Goal: Feedback & Contribution: Submit feedback/report problem

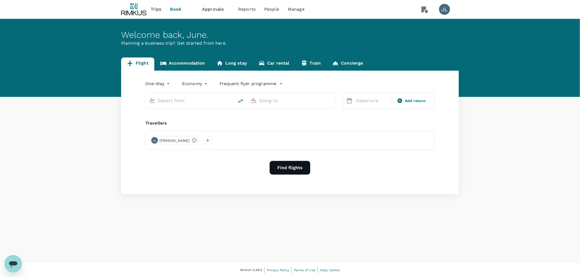
type input "roundtrip"
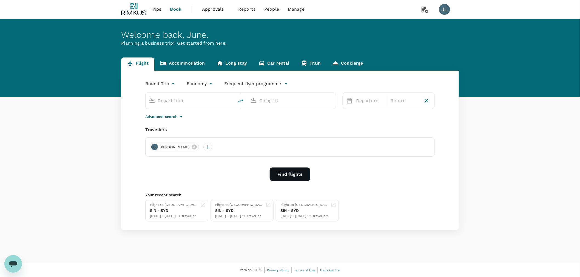
type input "Singapore Changi (SIN)"
type input "Noi Bai Intl (HAN)"
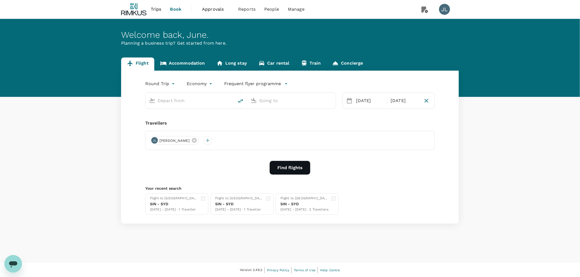
type input "Singapore Changi (SIN)"
type input "Noi Bai Intl (HAN)"
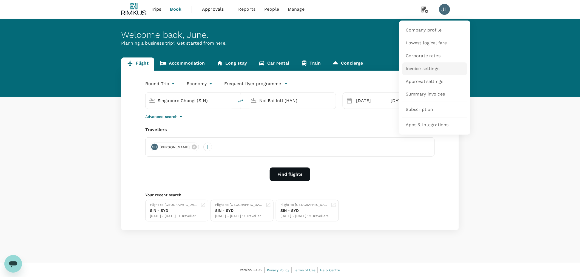
click at [424, 69] on span "Invoice settings" at bounding box center [423, 69] width 34 height 6
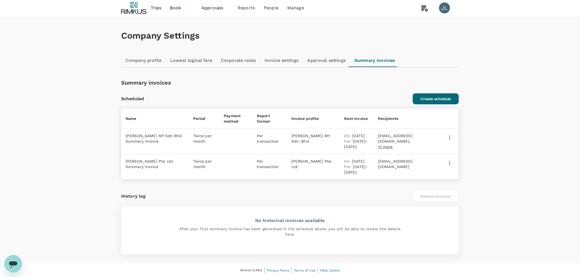
scroll to position [2, 0]
click at [450, 163] on icon "button" at bounding box center [449, 163] width 1 height 4
click at [484, 158] on div at bounding box center [292, 138] width 585 height 277
click at [17, 262] on icon "Open messaging window" at bounding box center [13, 264] width 10 height 10
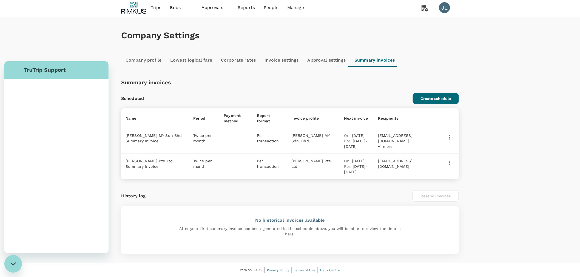
scroll to position [0, 0]
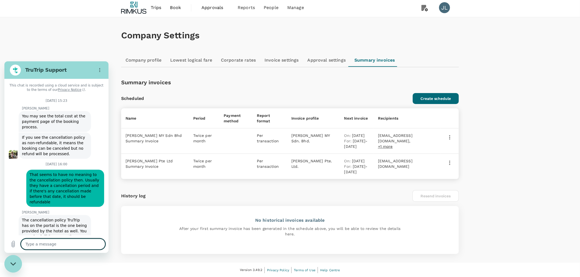
type textarea "x"
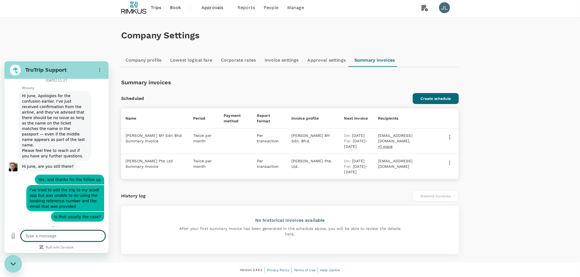
scroll to position [2502, 0]
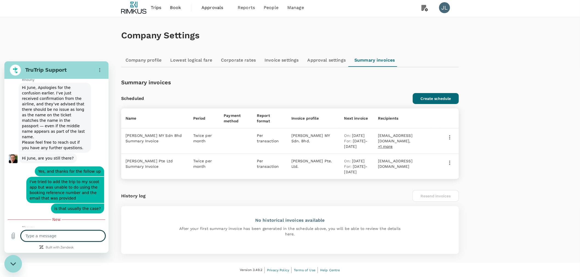
click at [58, 238] on textarea at bounding box center [63, 236] width 84 height 11
type textarea "h"
type textarea "x"
type textarea "hi"
type textarea "x"
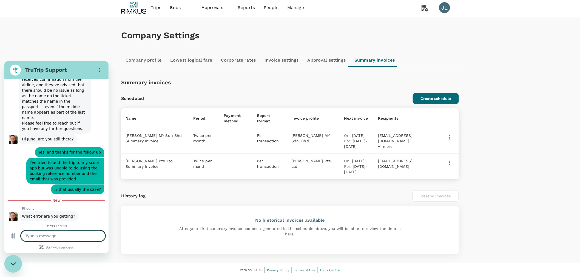
type textarea "x"
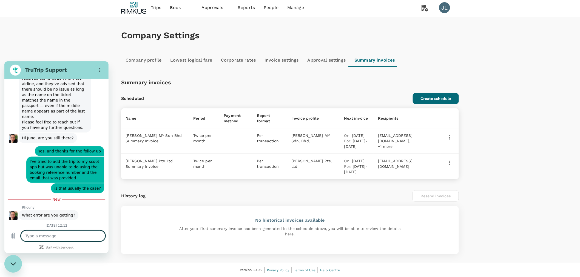
type textarea "I"
type textarea "x"
type textarea "I'"
type textarea "x"
type textarea "I'd"
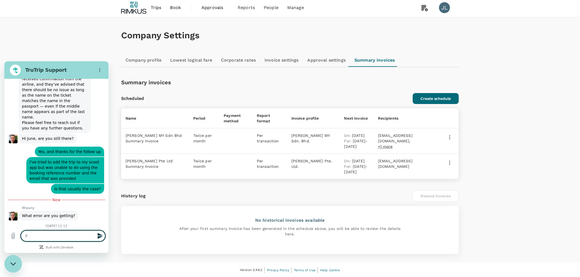
type textarea "x"
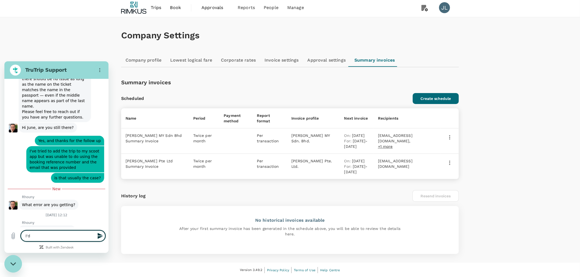
type textarea "I'd"
type textarea "x"
type textarea "I'd l"
type textarea "x"
type textarea "I'd li"
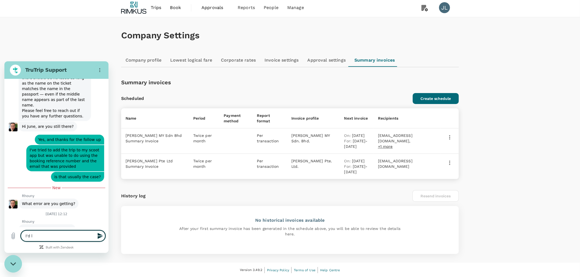
type textarea "x"
type textarea "I'd lik"
type textarea "x"
type textarea "I'd like"
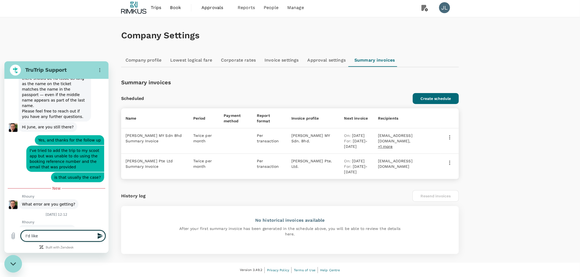
type textarea "x"
type textarea "I'd like"
type textarea "x"
type textarea "I'd like t"
type textarea "x"
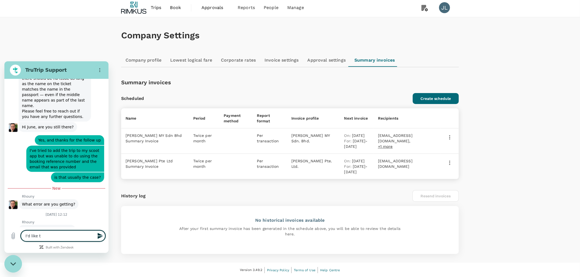
type textarea "I'd like to"
type textarea "x"
type textarea "I'd like to"
type textarea "x"
type textarea "I'd like to e"
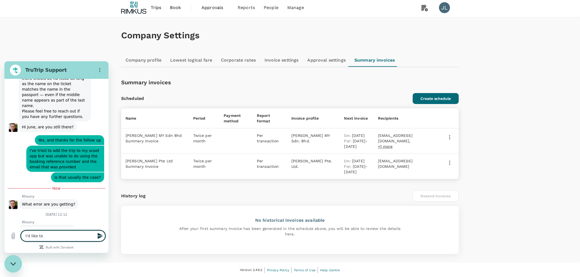
type textarea "x"
type textarea "I'd like to en"
type textarea "x"
type textarea "I'd like to enq"
type textarea "x"
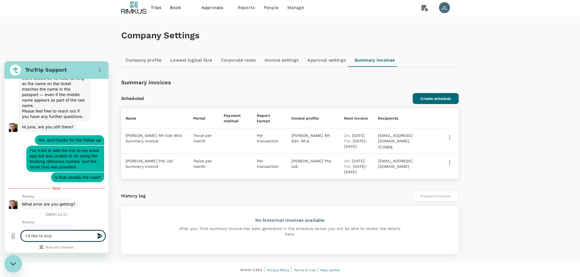
type textarea "I'd like to enqu"
type textarea "x"
type textarea "I'd like to enqui"
type textarea "x"
type textarea "I'd like to enquir"
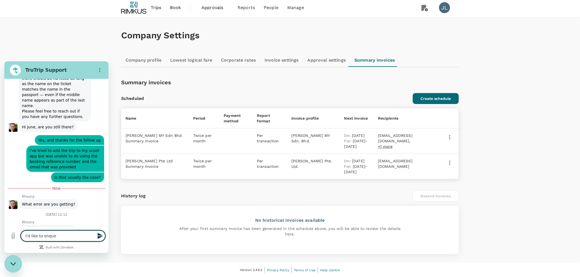
type textarea "x"
type textarea "I'd like to enquire"
type textarea "x"
type textarea "I'd like to enquire"
type textarea "x"
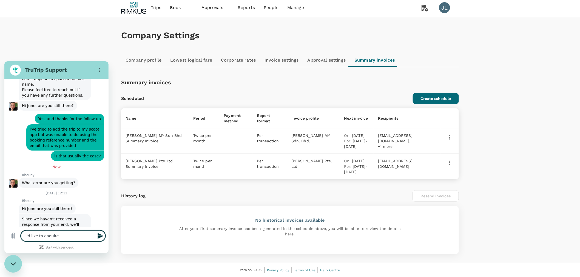
type textarea "I'd like to enquire o"
type textarea "x"
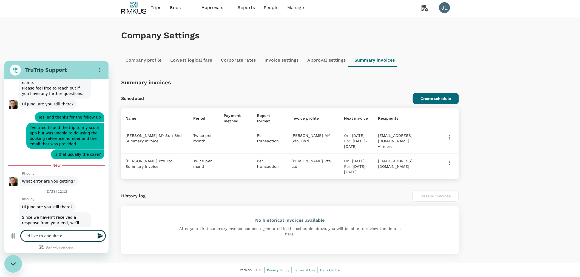
type textarea "I'd like to enquire on"
type textarea "x"
type textarea "I'd like to enquire on"
type textarea "x"
type textarea "I'd like to enquire on t"
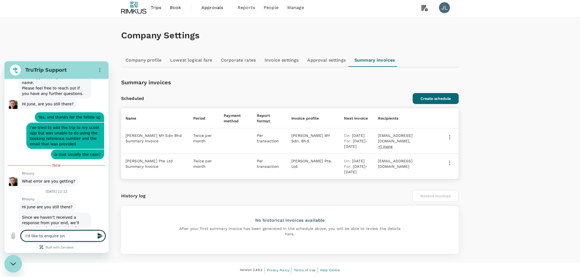
type textarea "x"
type textarea "I'd like to enquire on th"
type textarea "x"
type textarea "I'd like to enquire on this"
type textarea "x"
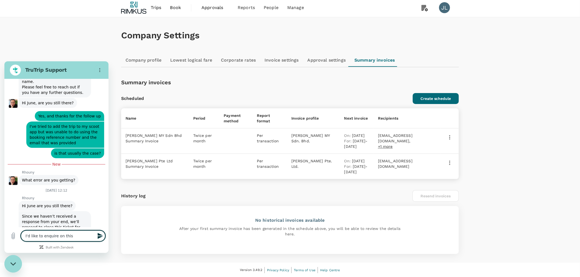
type textarea "I'd like to enquire on this"
type textarea "x"
type textarea "I'd like to enquire on this i"
type textarea "x"
type textarea "I'd like to enquire on this in"
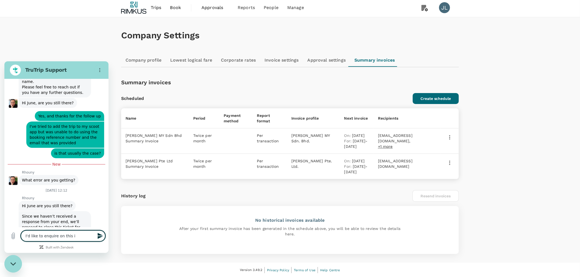
type textarea "x"
type textarea "I'd like to enquire on this inv"
type textarea "x"
type textarea "I'd like to enquire on this invoi"
type textarea "x"
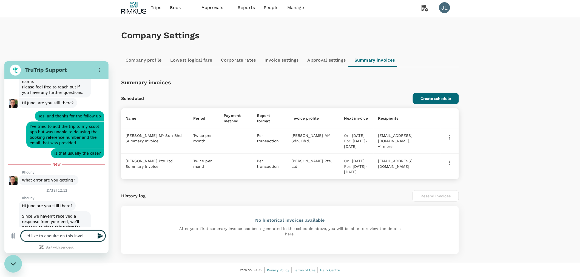
type textarea "I'd like to enquire on this invoic"
type textarea "x"
type textarea "I'd like to enquire on this invoice"
type textarea "x"
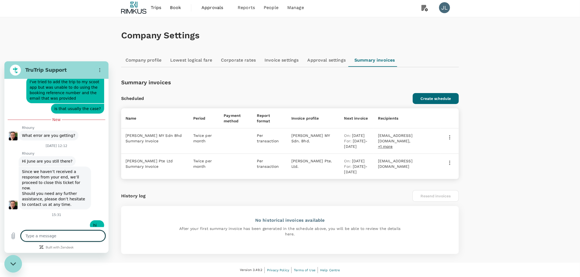
type textarea "x"
type textarea "TT-20250723186934"
type textarea "x"
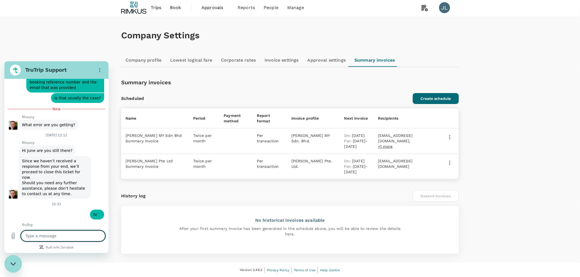
type textarea "x"
type textarea "I"
type textarea "x"
type textarea "I'"
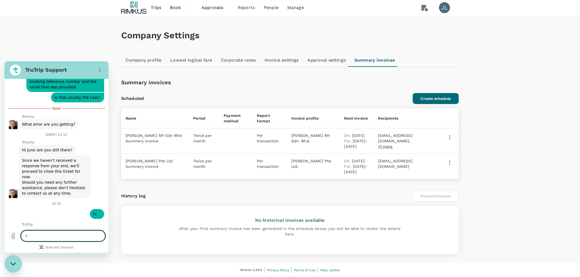
type textarea "x"
type textarea "I'm"
type textarea "x"
type textarea "I'm"
type textarea "x"
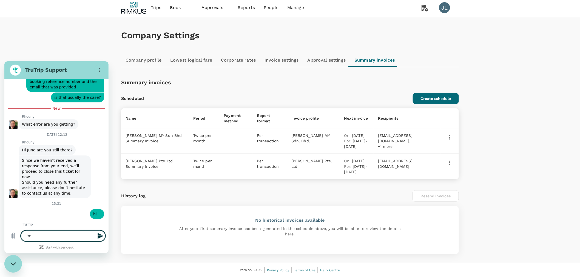
type textarea "I'm J"
type textarea "x"
type textarea "I'm Ju"
type textarea "x"
type textarea "I'm Jun"
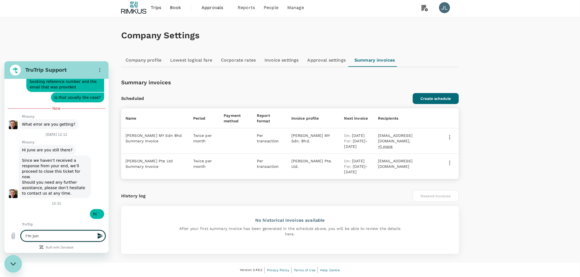
type textarea "x"
type textarea "I'm June"
type textarea "x"
type textarea "I'm June"
type textarea "x"
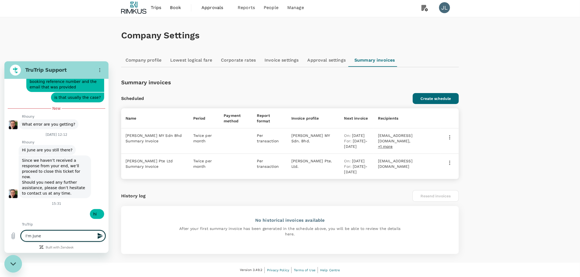
type textarea "I'm June h"
type textarea "x"
type textarea "I'm June he"
type textarea "x"
type textarea "I'm June her"
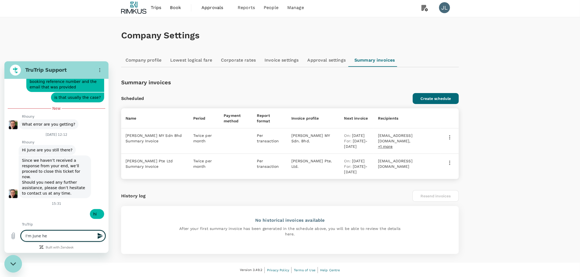
type textarea "x"
type textarea "I'm June here"
type textarea "x"
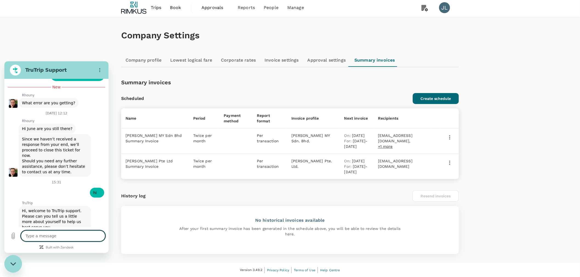
scroll to position [2634, 0]
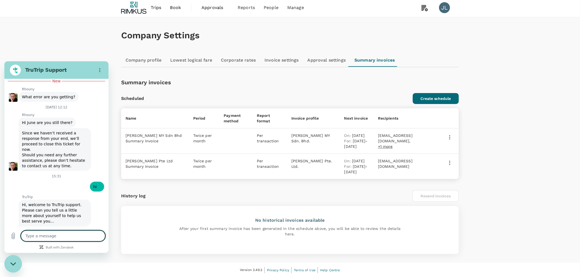
type textarea "x"
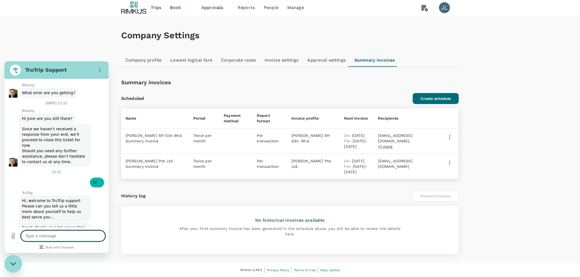
scroll to position [2645, 0]
click at [246, 38] on span "Transactions" at bounding box center [244, 41] width 28 height 6
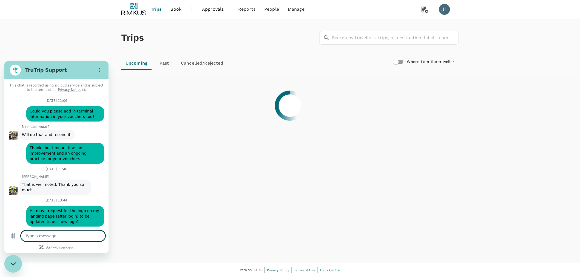
scroll to position [2464, 0]
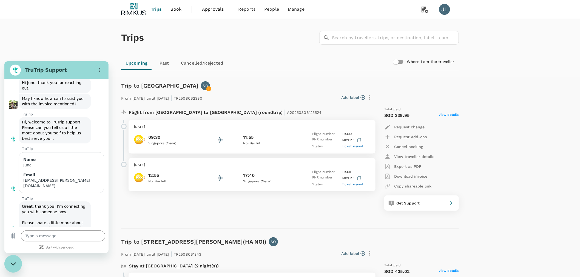
type textarea "x"
